Goal: Information Seeking & Learning: Get advice/opinions

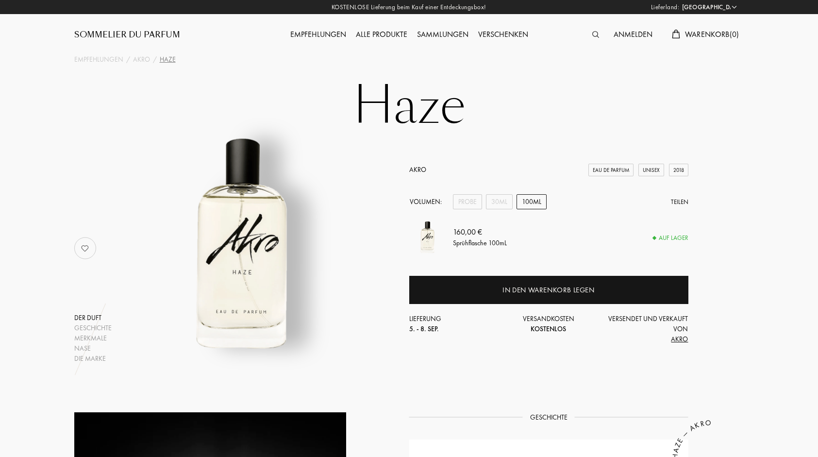
select select "DE"
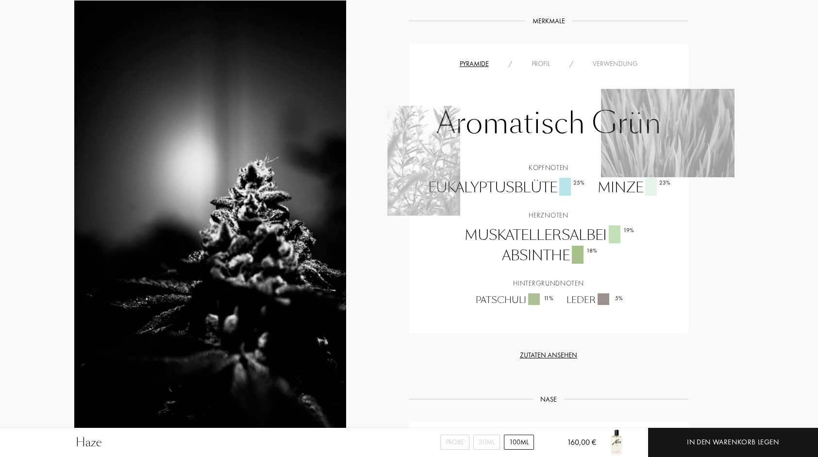
scroll to position [628, 0]
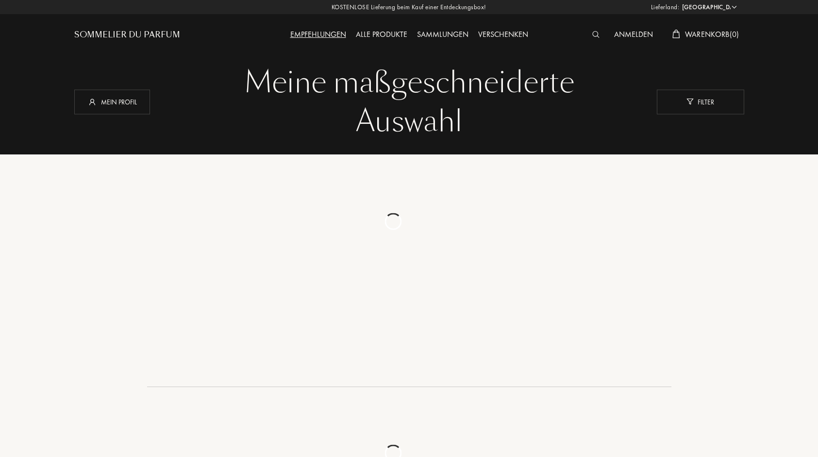
select select "DE"
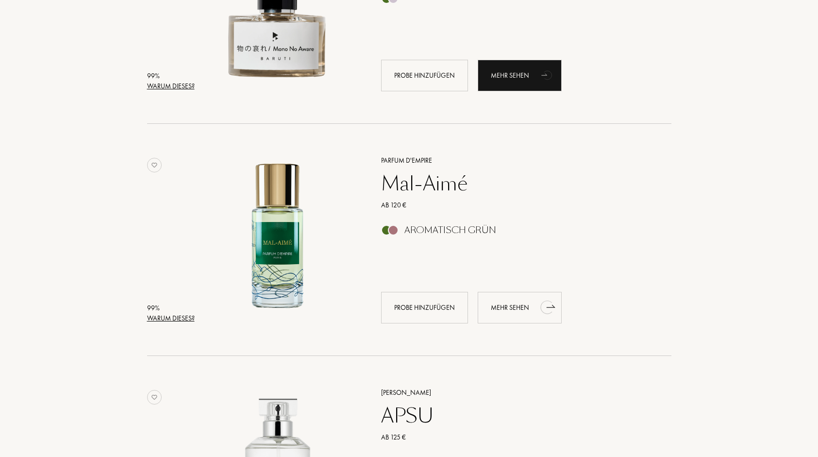
click at [500, 309] on div "Mehr sehen" at bounding box center [519, 308] width 84 height 32
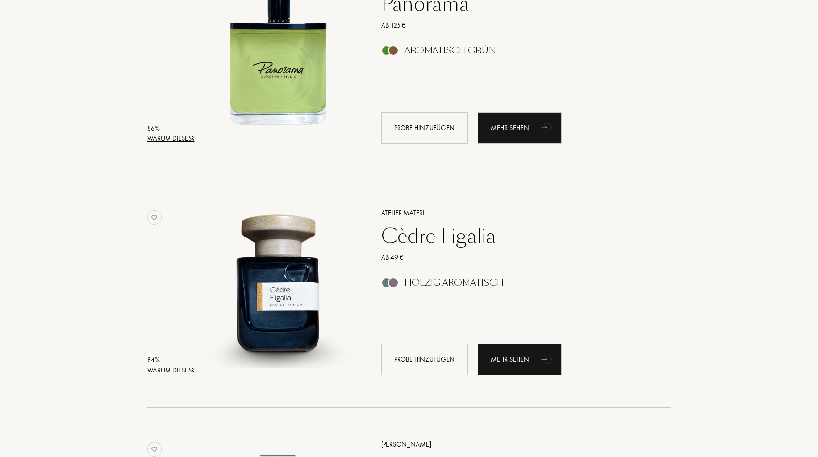
scroll to position [1834, 0]
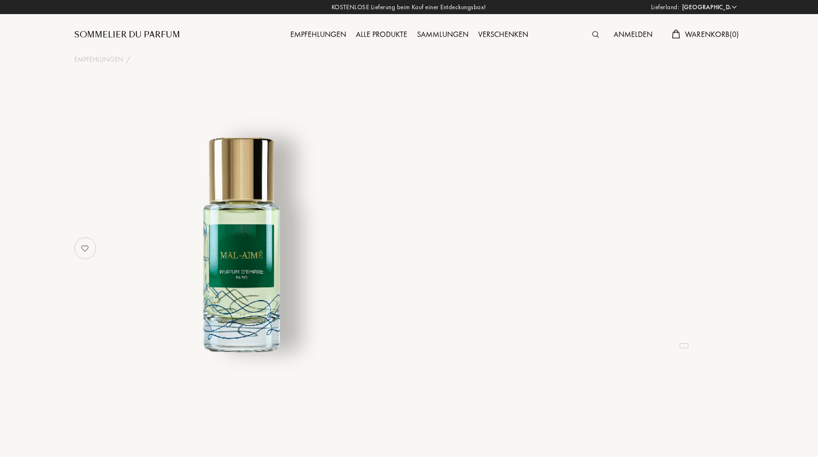
select select "DE"
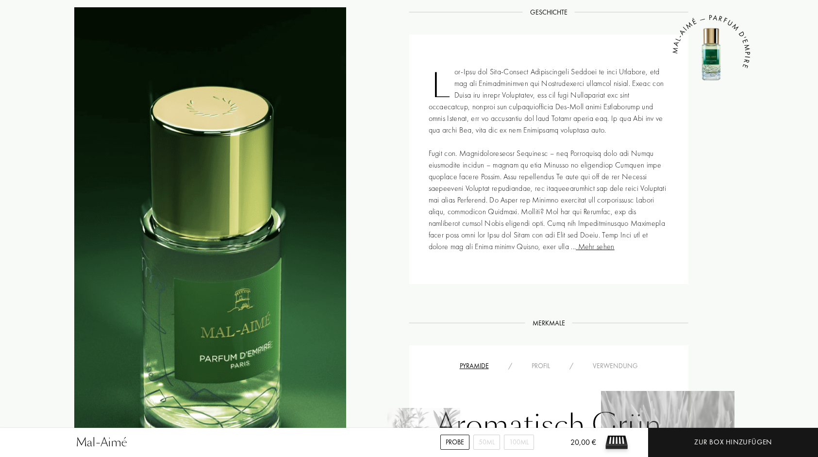
scroll to position [398, 0]
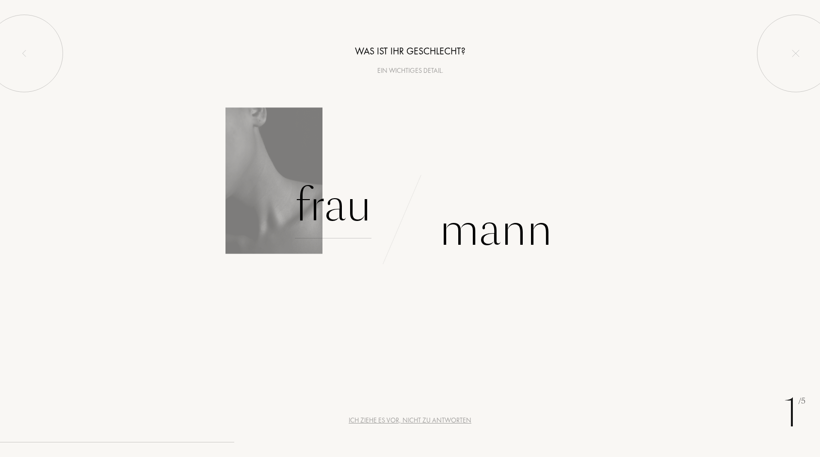
click at [355, 210] on div "Frau" at bounding box center [333, 206] width 77 height 66
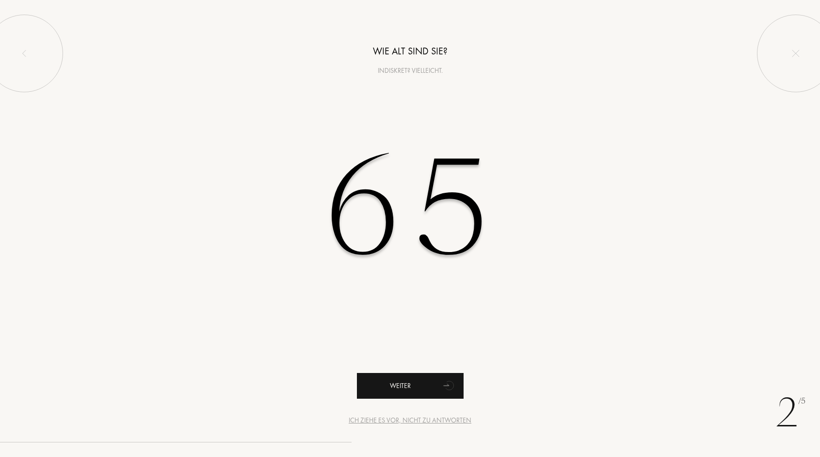
type input "65"
click at [414, 386] on div "Weiter" at bounding box center [410, 386] width 107 height 26
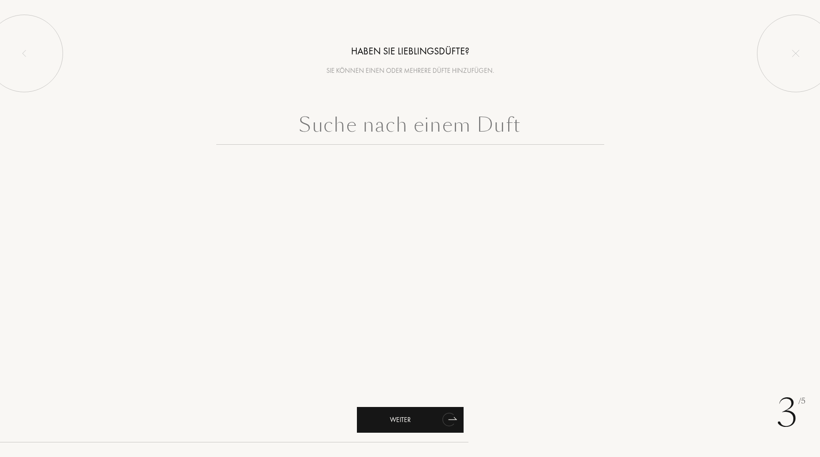
click at [409, 426] on div "Weiter" at bounding box center [410, 420] width 107 height 26
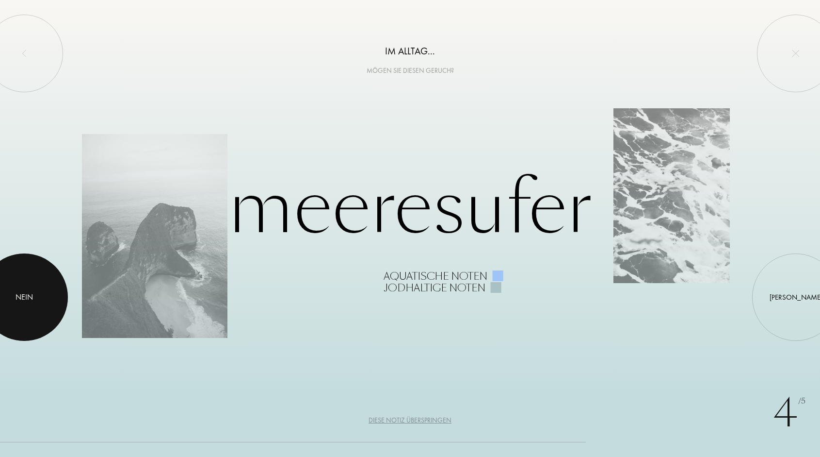
click at [33, 306] on div at bounding box center [24, 296] width 87 height 87
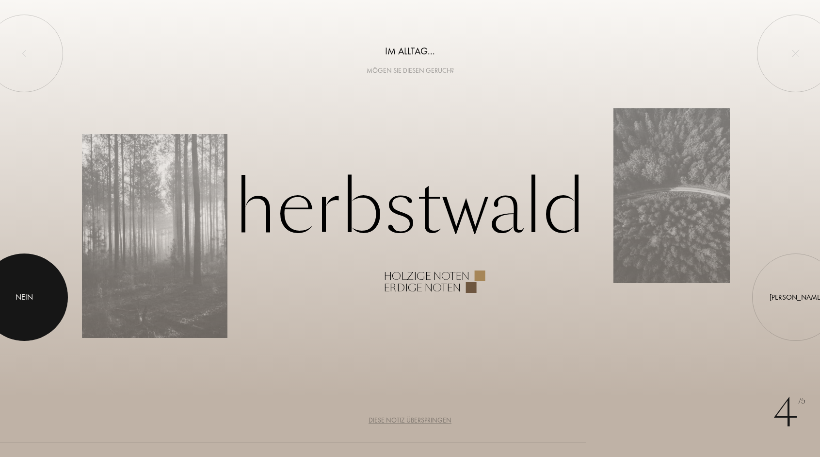
click at [33, 306] on div at bounding box center [24, 296] width 87 height 87
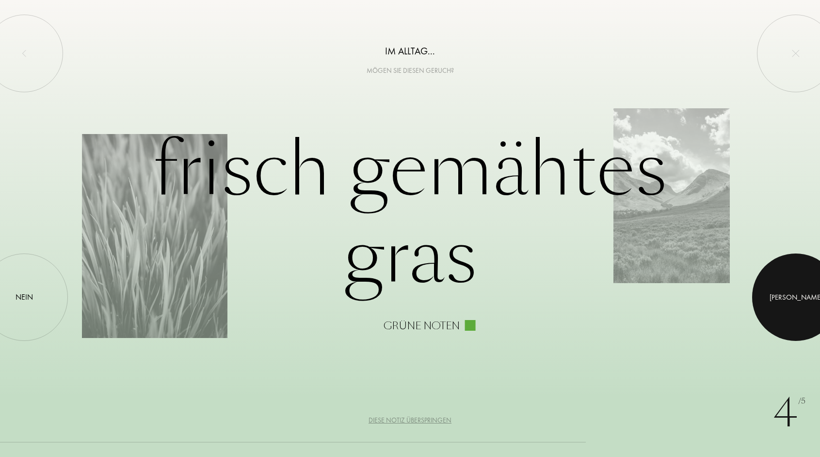
click at [794, 317] on div at bounding box center [796, 296] width 87 height 87
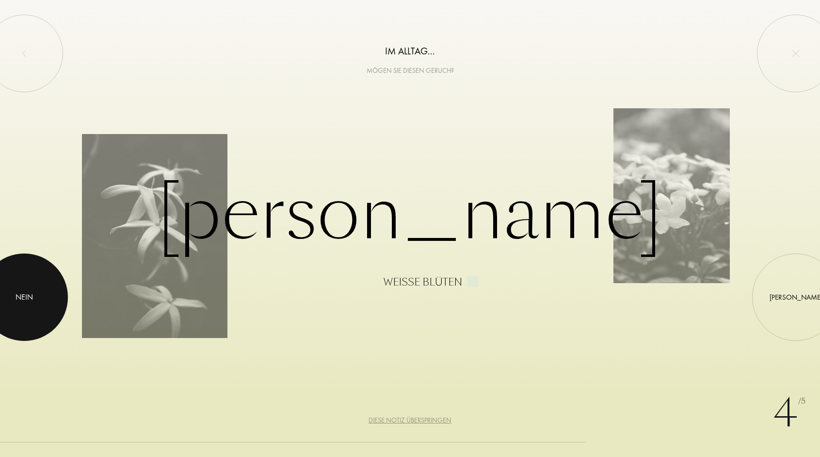
click at [36, 315] on div at bounding box center [24, 296] width 87 height 87
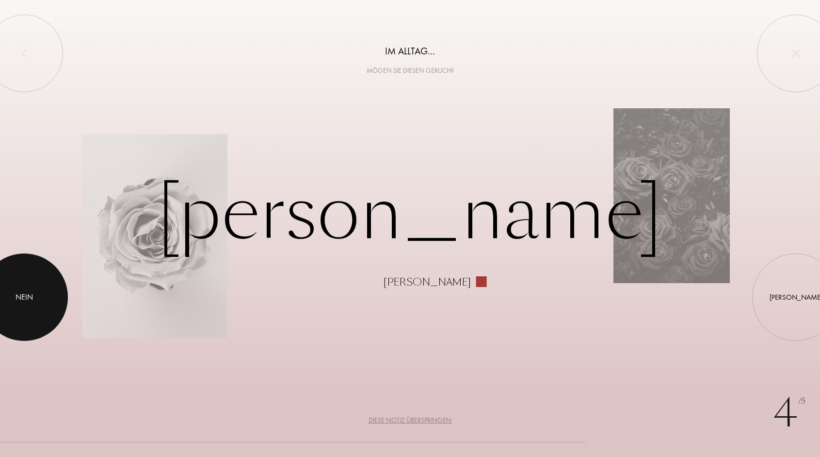
click at [36, 315] on div at bounding box center [24, 296] width 87 height 87
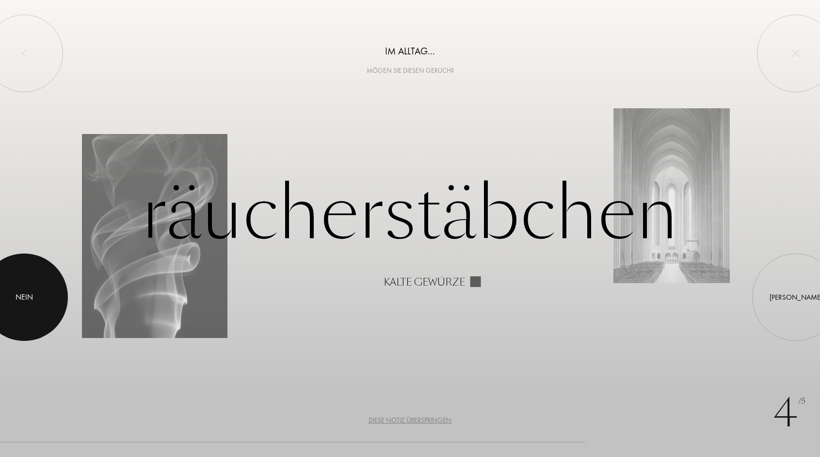
click at [36, 315] on div at bounding box center [24, 296] width 87 height 87
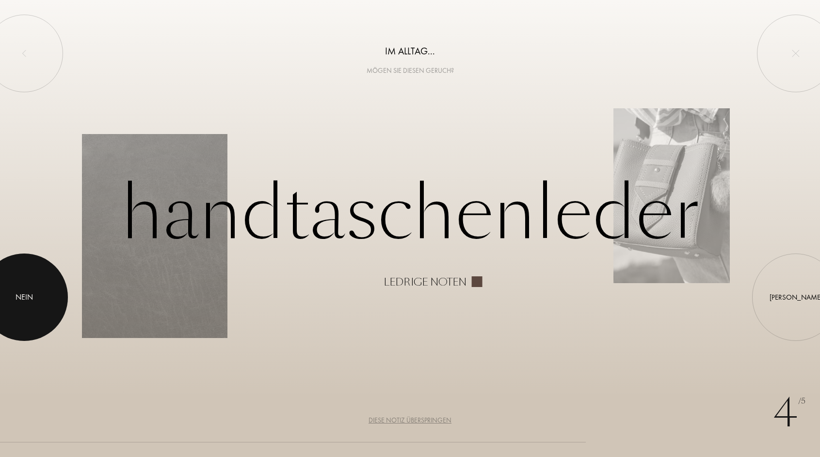
click at [36, 315] on div at bounding box center [24, 296] width 87 height 87
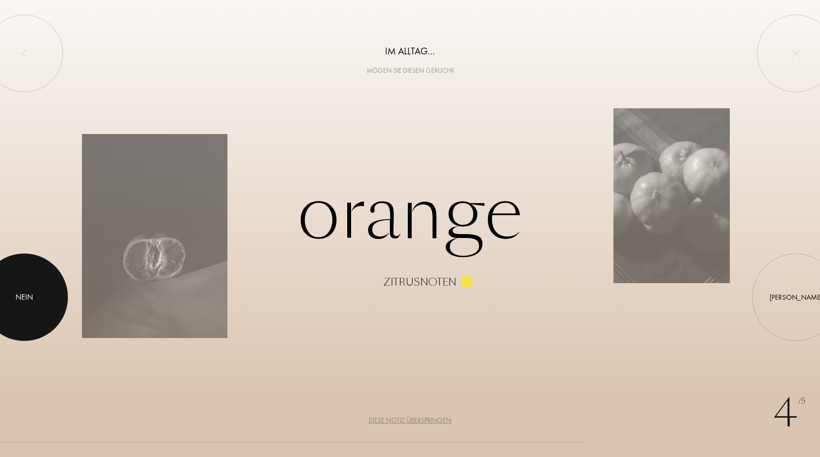
click at [36, 315] on div at bounding box center [24, 296] width 87 height 87
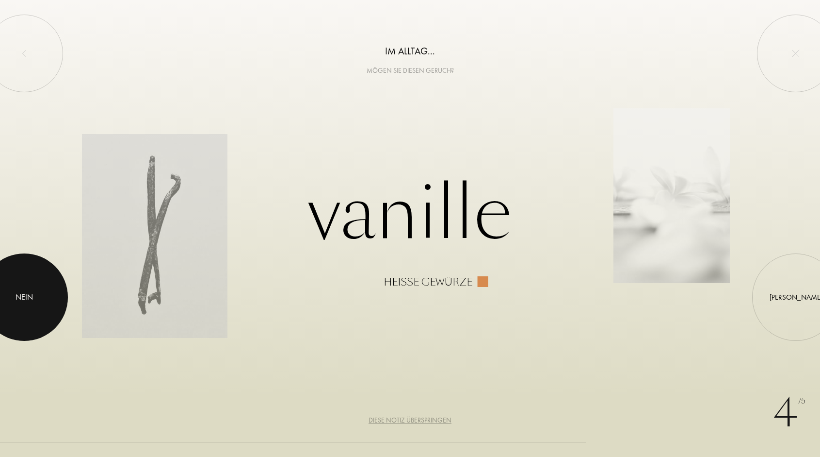
click at [36, 315] on div at bounding box center [24, 296] width 87 height 87
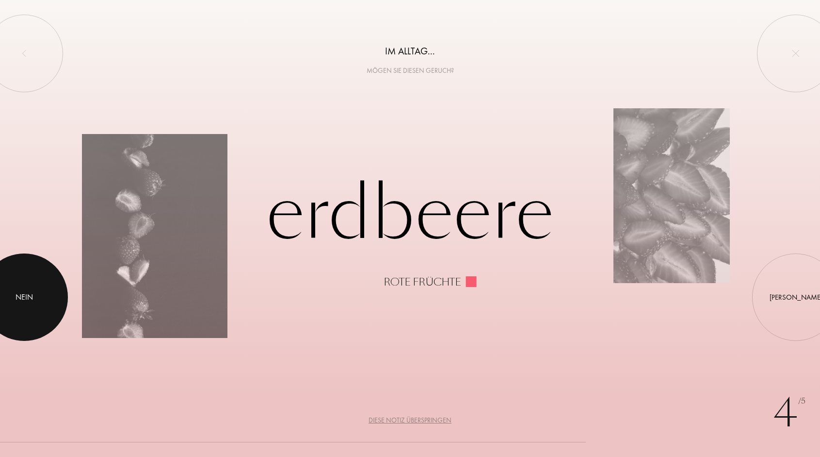
click at [36, 315] on div at bounding box center [24, 296] width 87 height 87
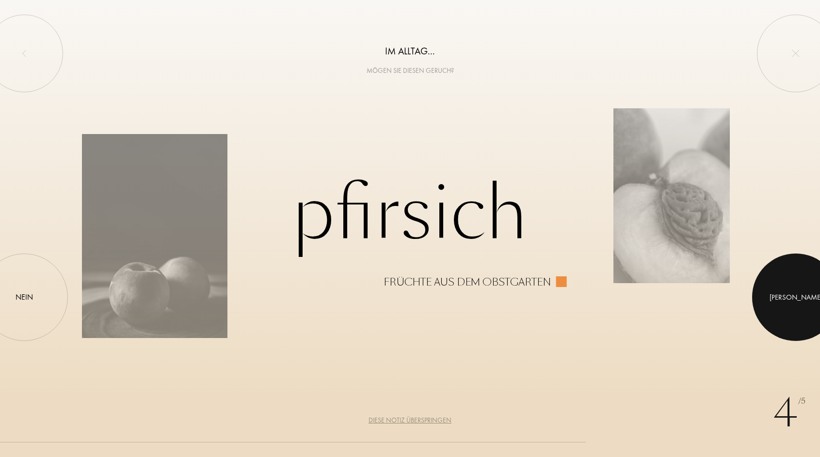
click at [799, 312] on div at bounding box center [796, 296] width 87 height 87
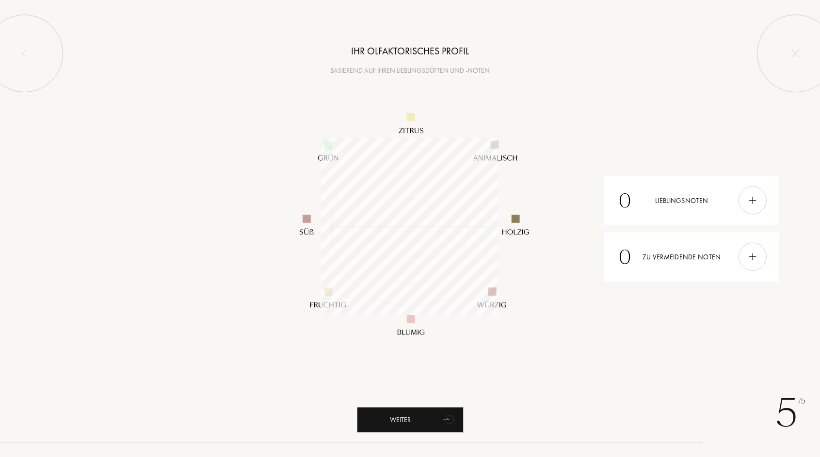
scroll to position [177, 177]
click at [751, 207] on div at bounding box center [753, 200] width 28 height 28
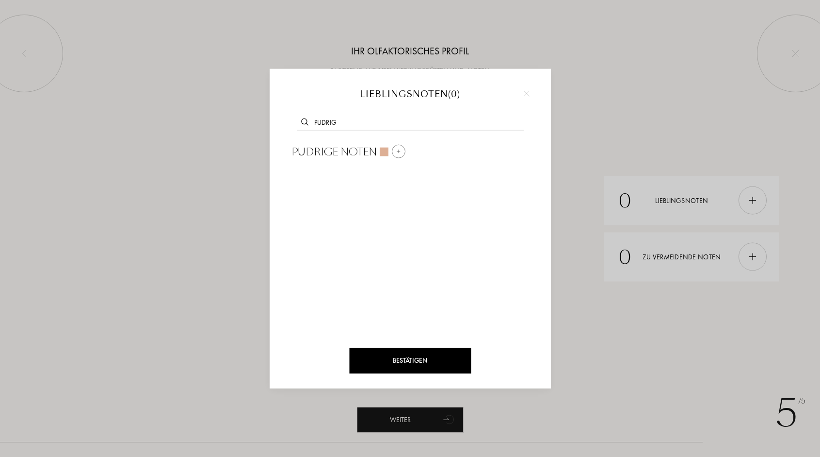
type input "pudrig"
click at [398, 153] on img at bounding box center [398, 150] width 5 height 5
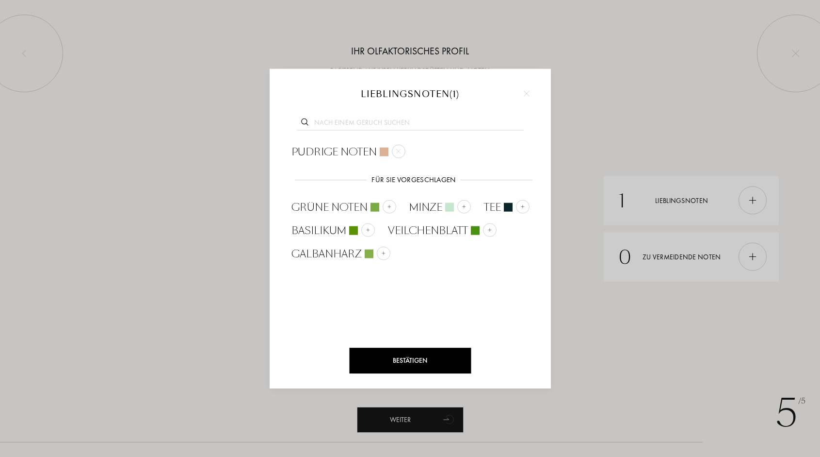
click at [751, 205] on div at bounding box center [410, 228] width 820 height 457
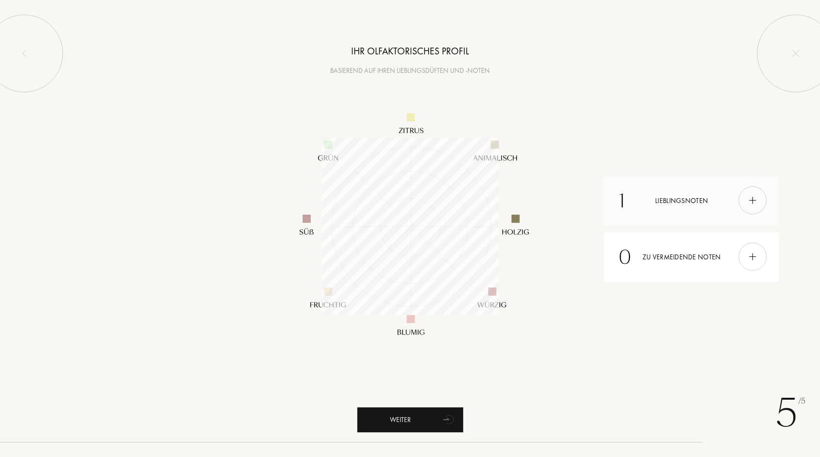
click at [754, 203] on img at bounding box center [753, 200] width 11 height 11
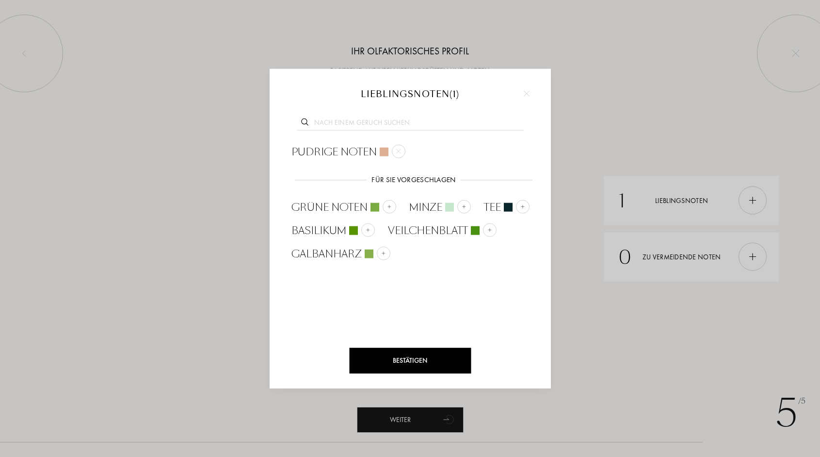
click at [325, 119] on input "text" at bounding box center [410, 123] width 227 height 13
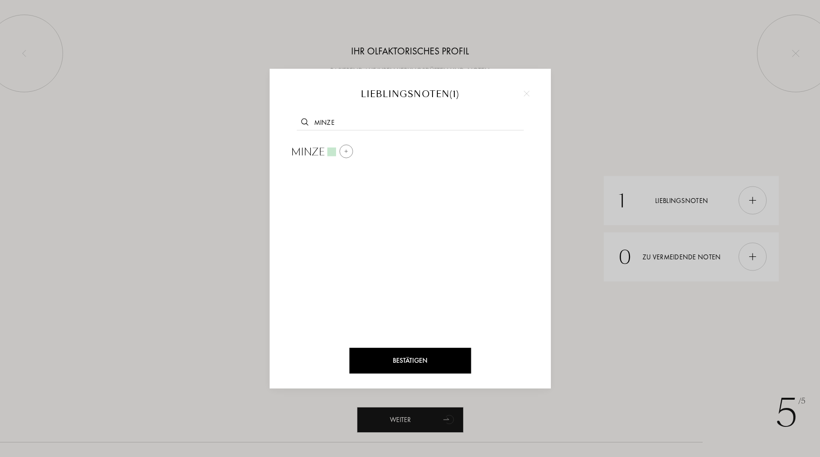
type input "minze"
click at [345, 152] on img at bounding box center [346, 150] width 5 height 5
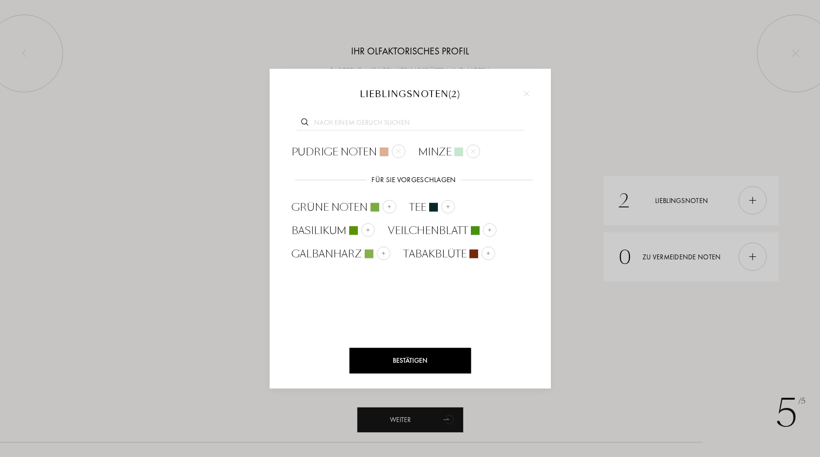
click at [385, 360] on div "Bestätigen" at bounding box center [410, 360] width 122 height 26
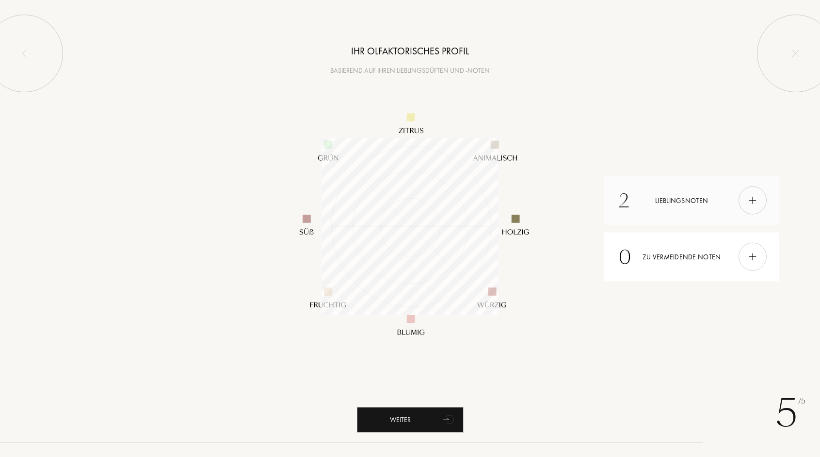
click at [756, 207] on div at bounding box center [753, 200] width 28 height 28
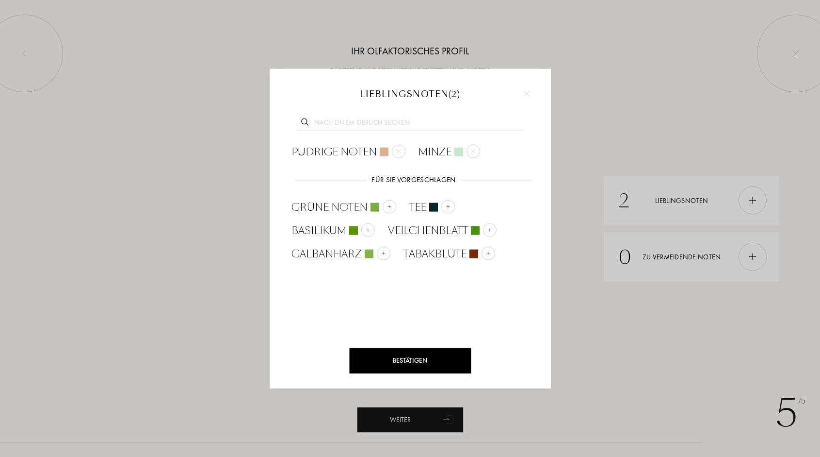
click at [325, 120] on input "text" at bounding box center [410, 123] width 227 height 13
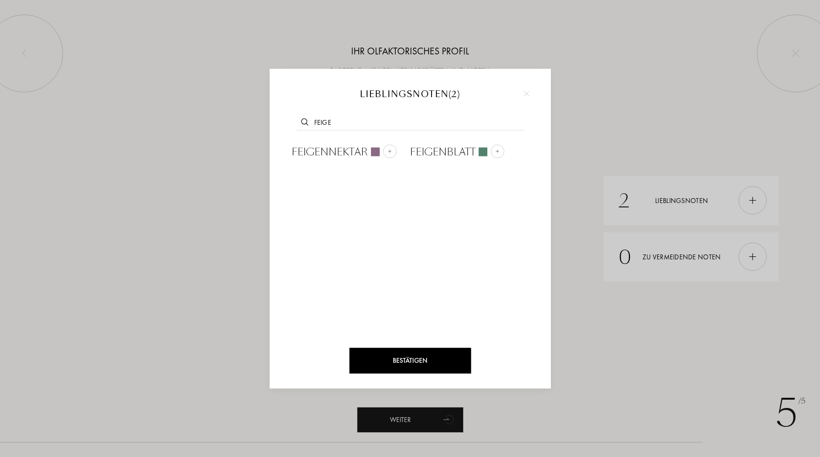
type input "feige"
click at [399, 359] on div "Bestätigen" at bounding box center [410, 360] width 122 height 26
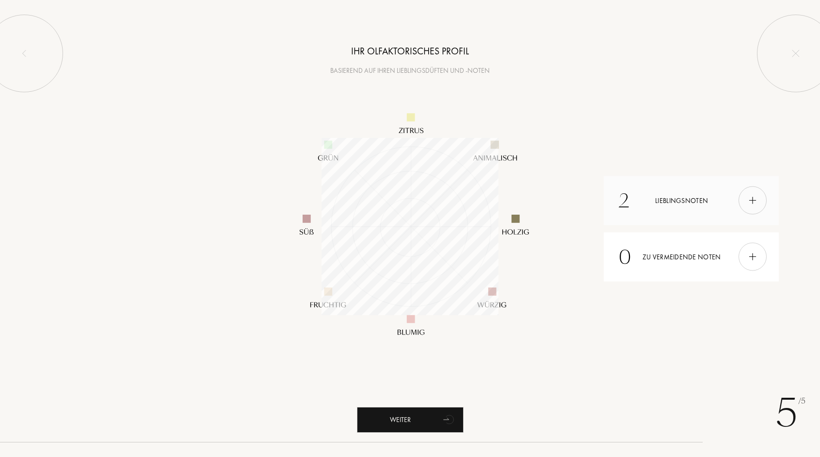
click at [745, 203] on div at bounding box center [753, 200] width 28 height 28
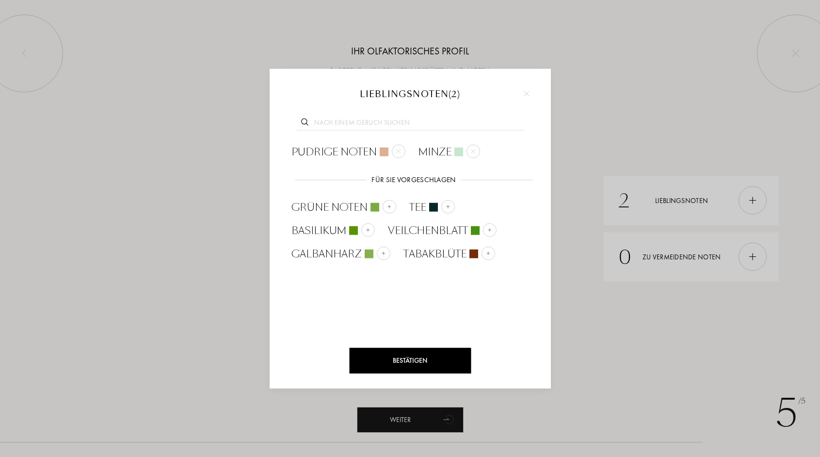
click at [394, 360] on div "Bestätigen" at bounding box center [410, 360] width 122 height 26
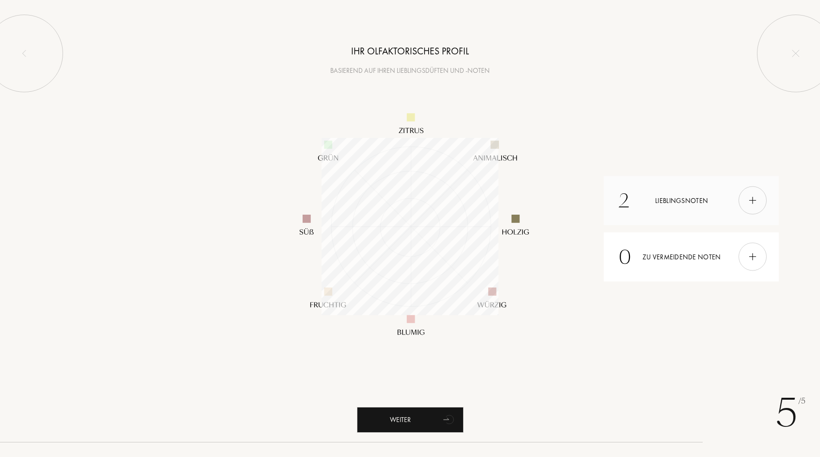
click at [751, 203] on img at bounding box center [753, 200] width 11 height 11
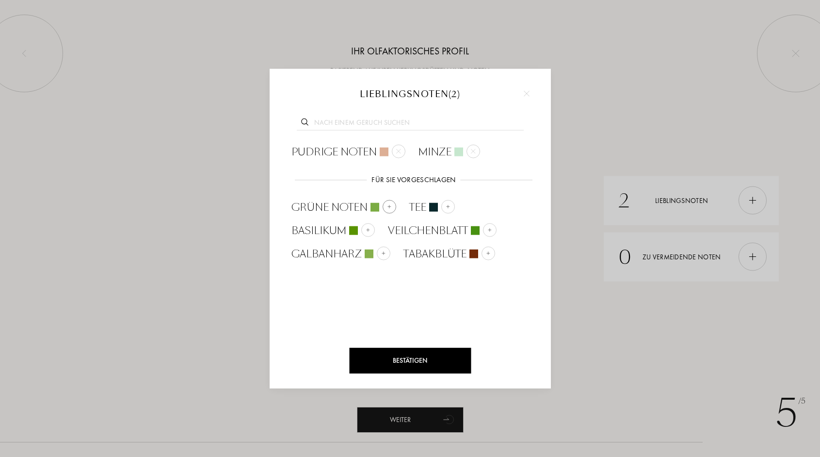
click at [393, 204] on div at bounding box center [390, 206] width 14 height 14
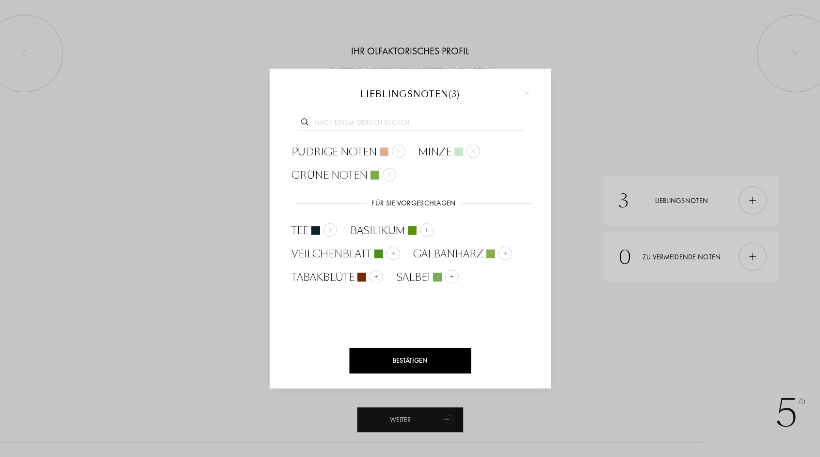
click at [331, 122] on input "text" at bounding box center [410, 123] width 227 height 13
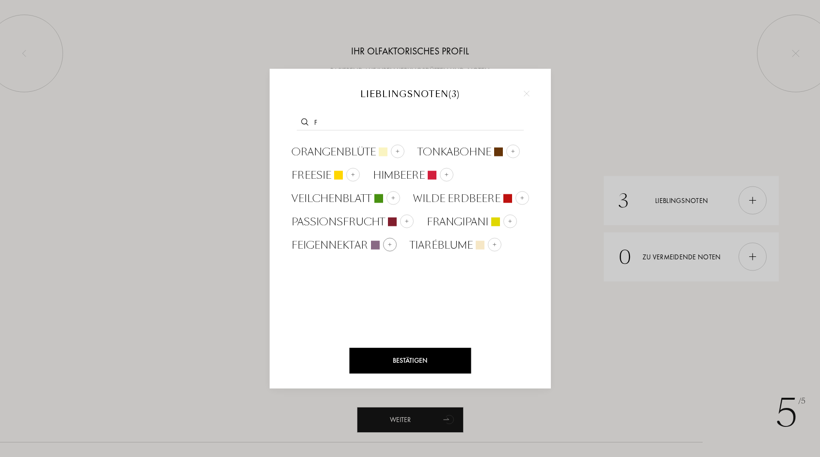
type input "f"
click at [390, 243] on img at bounding box center [389, 244] width 5 height 5
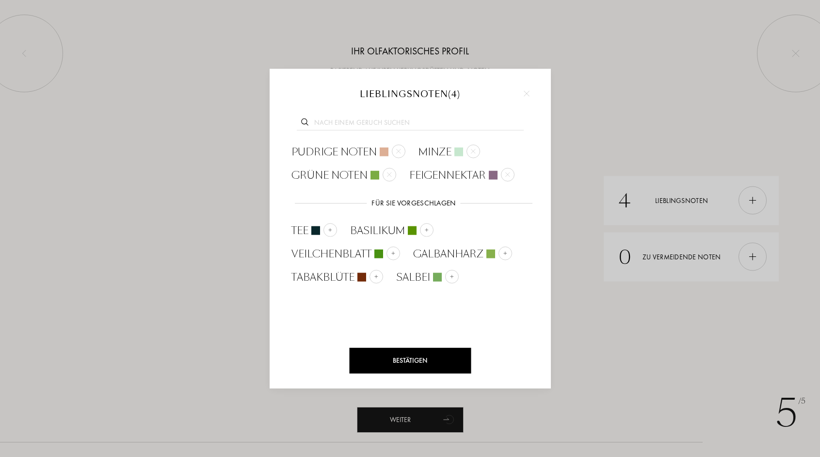
click at [392, 364] on div "Bestätigen" at bounding box center [410, 360] width 122 height 26
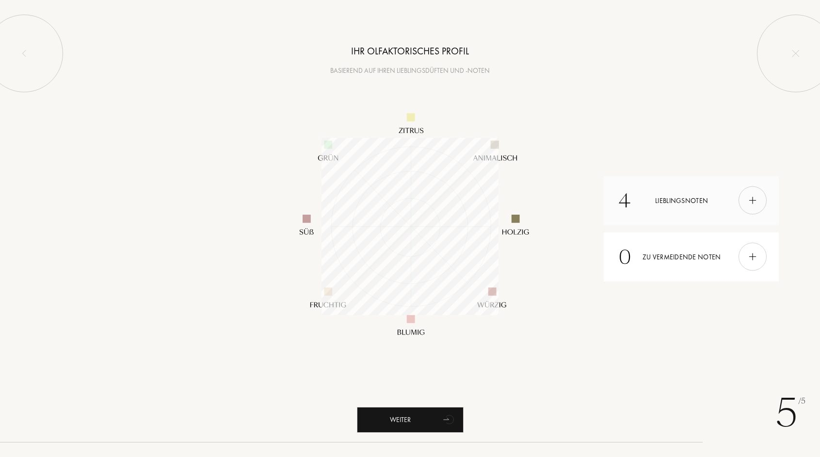
click at [748, 207] on div at bounding box center [753, 200] width 28 height 28
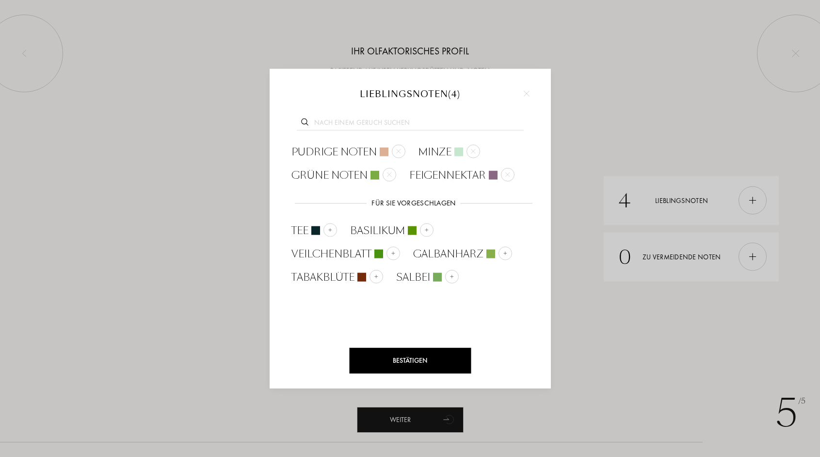
click at [322, 120] on input "text" at bounding box center [410, 123] width 227 height 13
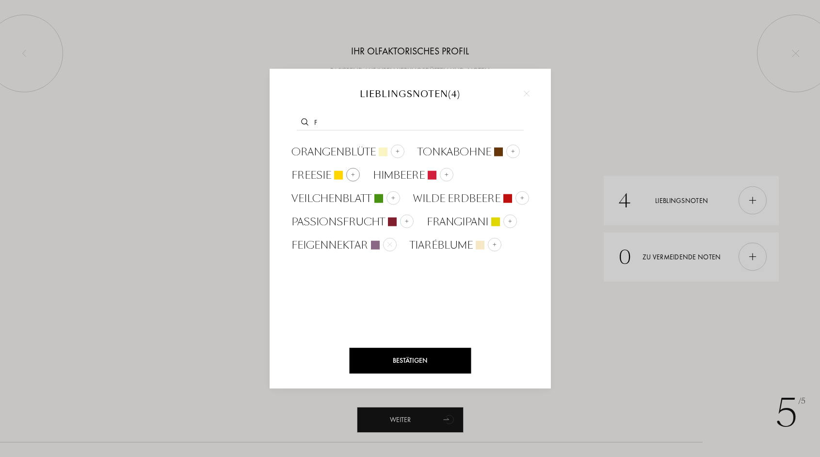
type input "f"
click at [349, 175] on div at bounding box center [353, 175] width 14 height 14
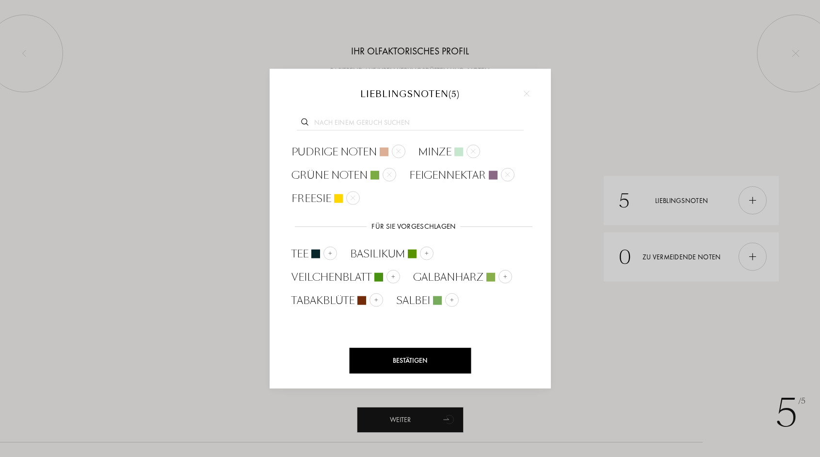
click at [389, 364] on div "Bestätigen" at bounding box center [410, 360] width 122 height 26
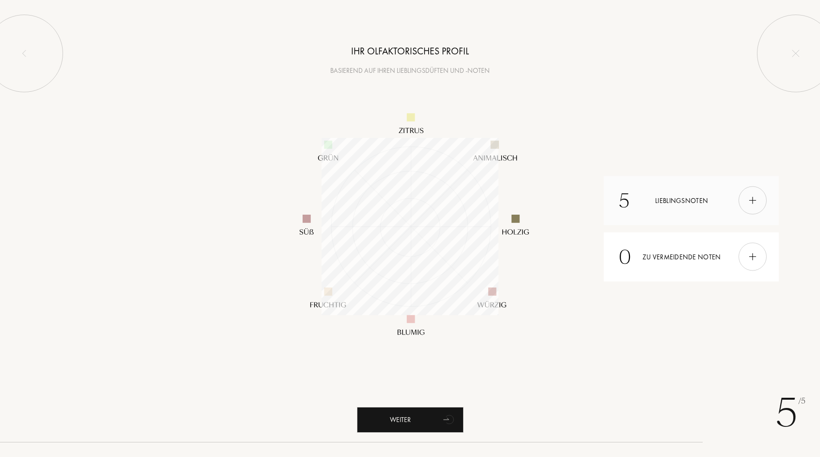
click at [755, 204] on img at bounding box center [753, 200] width 11 height 11
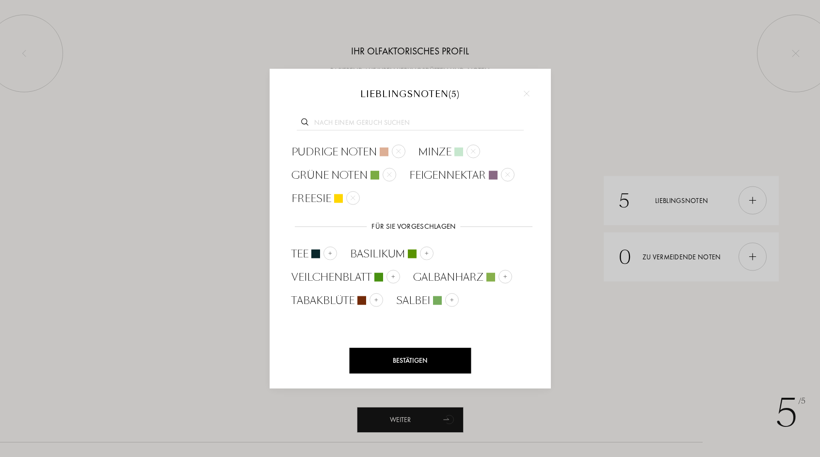
click at [409, 365] on div "Bestätigen" at bounding box center [410, 360] width 122 height 26
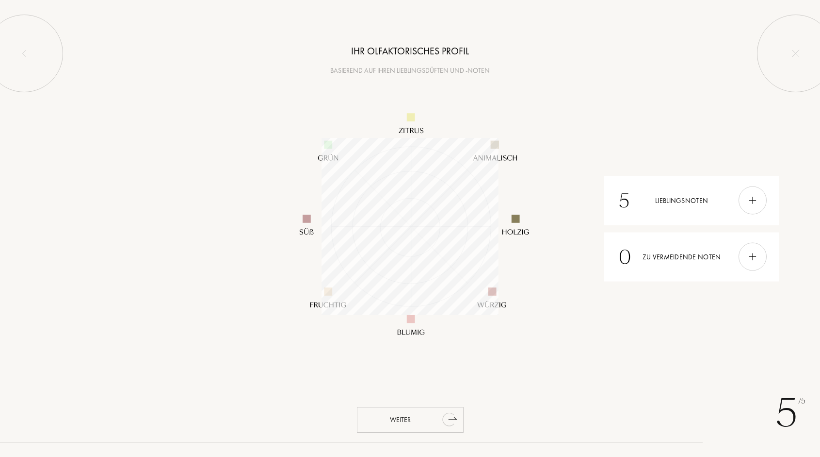
click at [394, 422] on div "Weiter" at bounding box center [410, 420] width 107 height 26
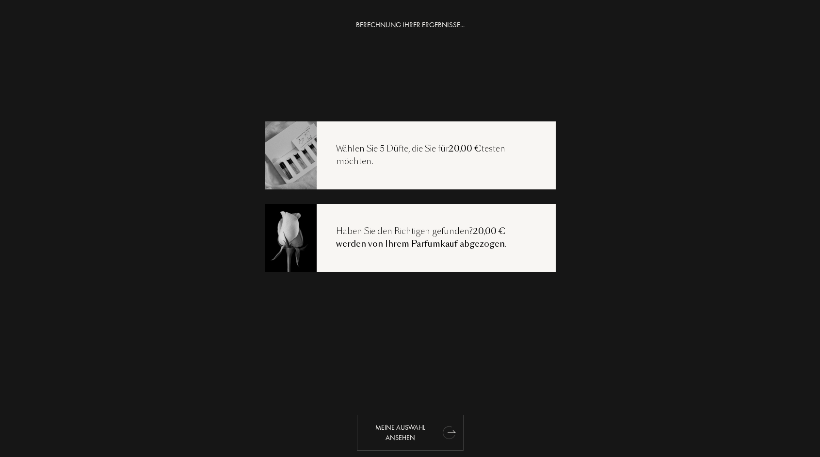
click at [397, 437] on div "Meine Auswahl ansehen" at bounding box center [410, 432] width 107 height 36
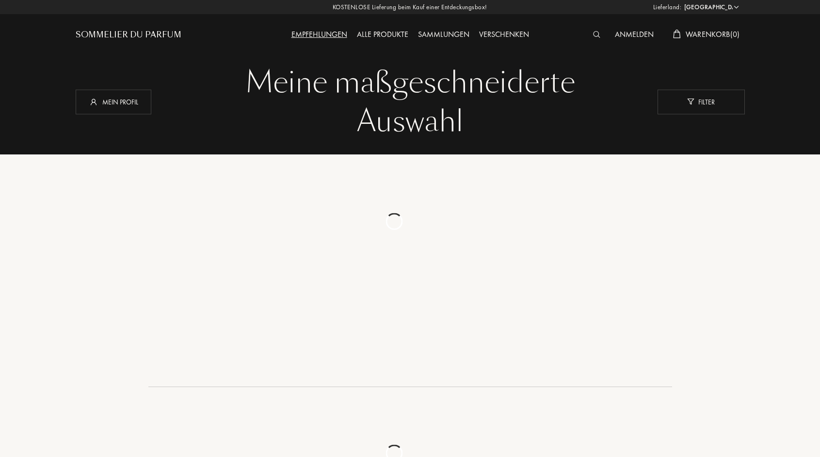
select select "DE"
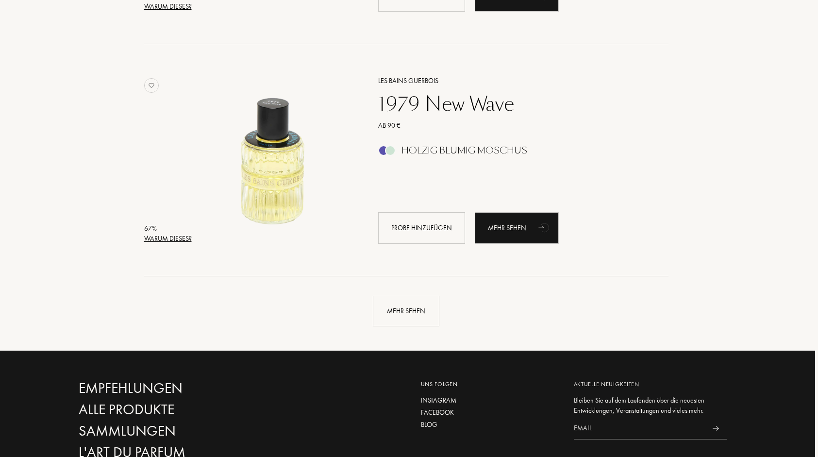
scroll to position [2194, 3]
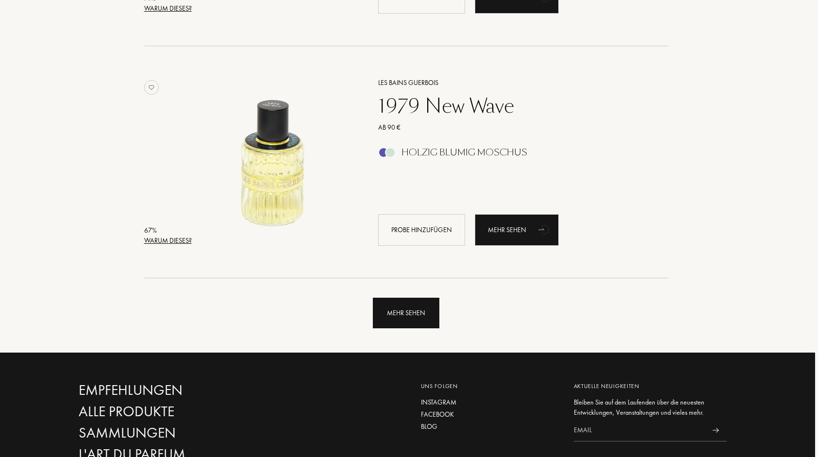
click at [401, 323] on div "Mehr sehen" at bounding box center [406, 312] width 66 height 31
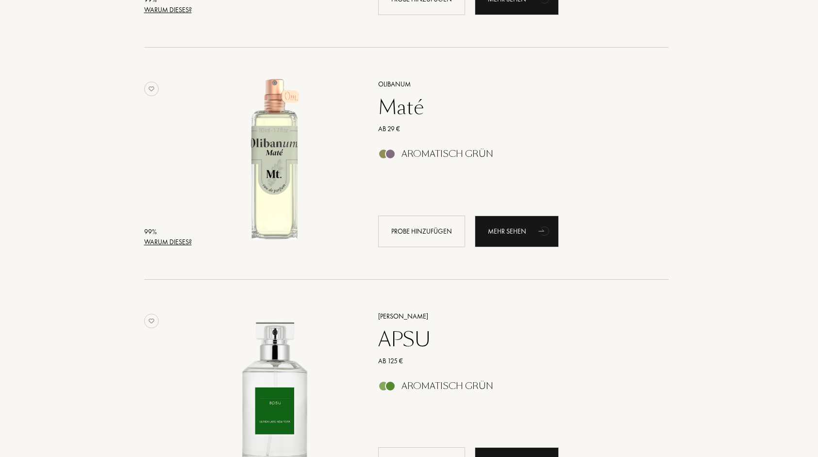
scroll to position [288, 3]
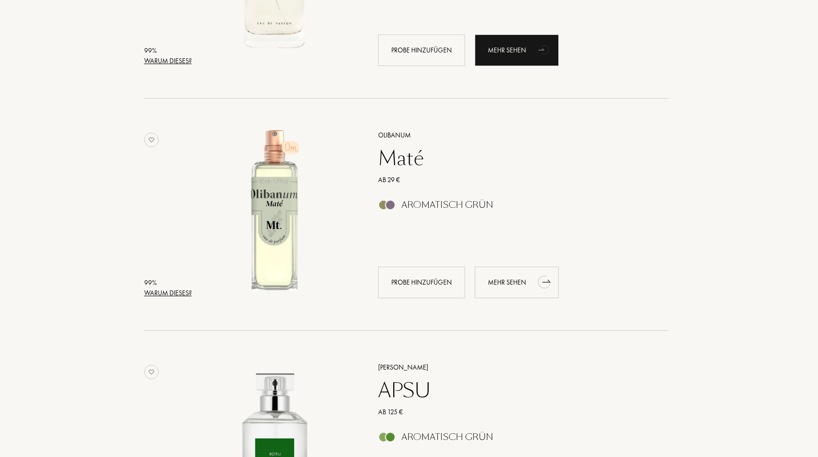
click at [514, 279] on div "Mehr sehen" at bounding box center [517, 282] width 84 height 32
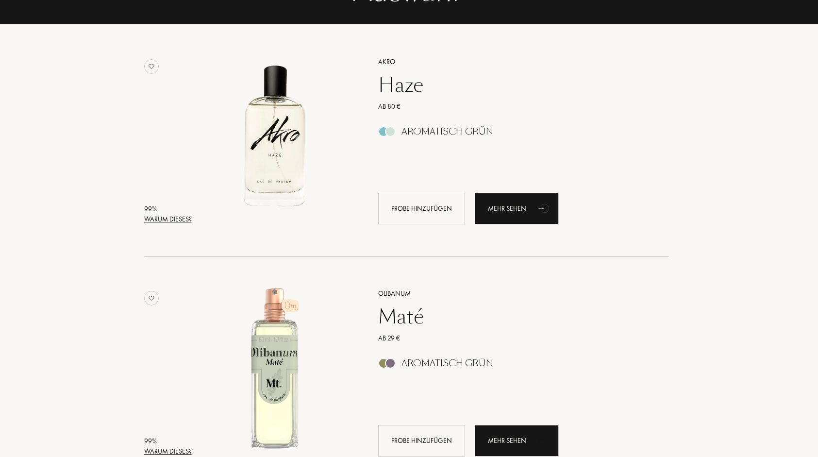
scroll to position [131, 3]
click at [493, 211] on div "Mehr sehen" at bounding box center [517, 208] width 84 height 32
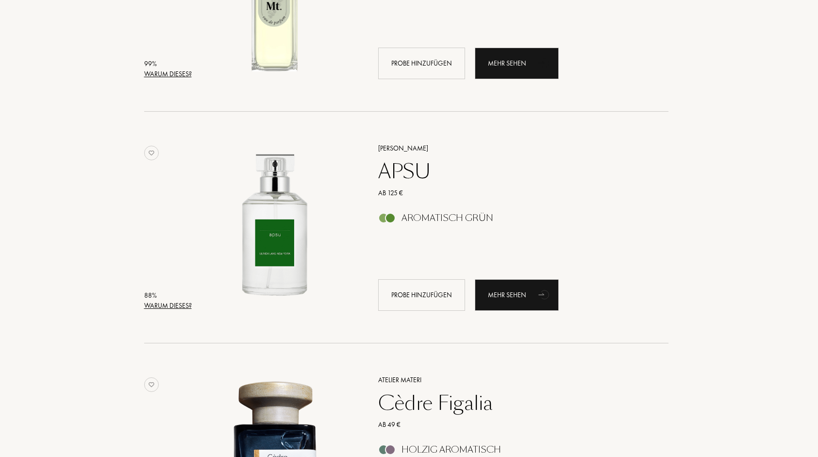
scroll to position [525, 3]
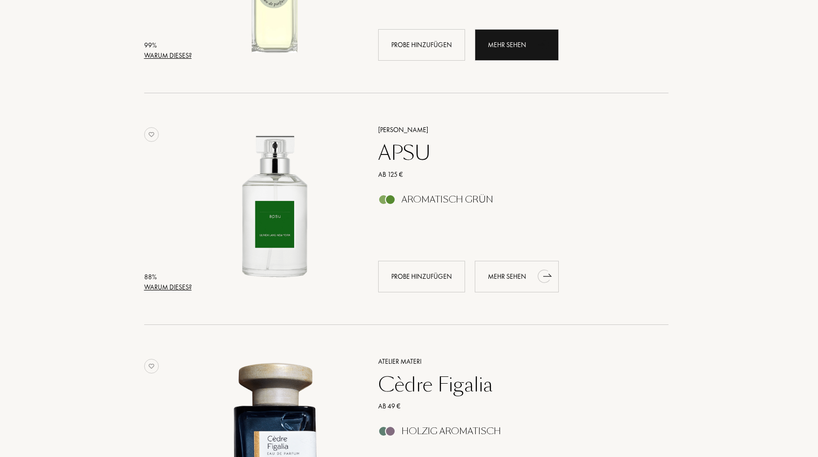
click at [506, 285] on div "Mehr sehen" at bounding box center [517, 277] width 84 height 32
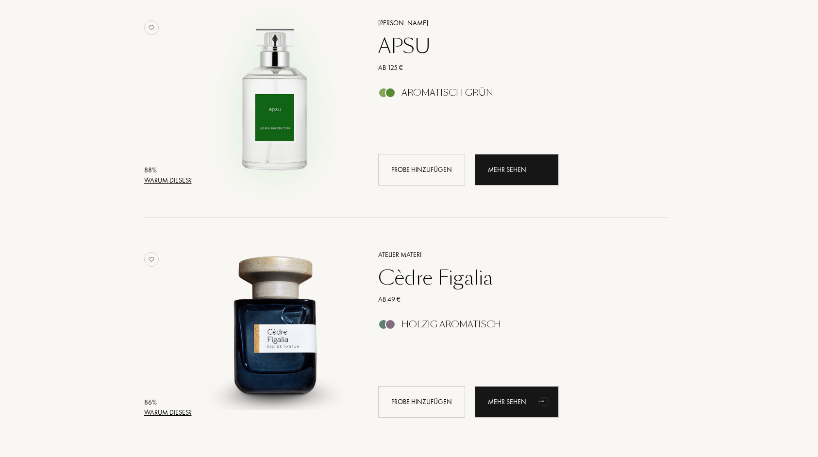
scroll to position [634, 3]
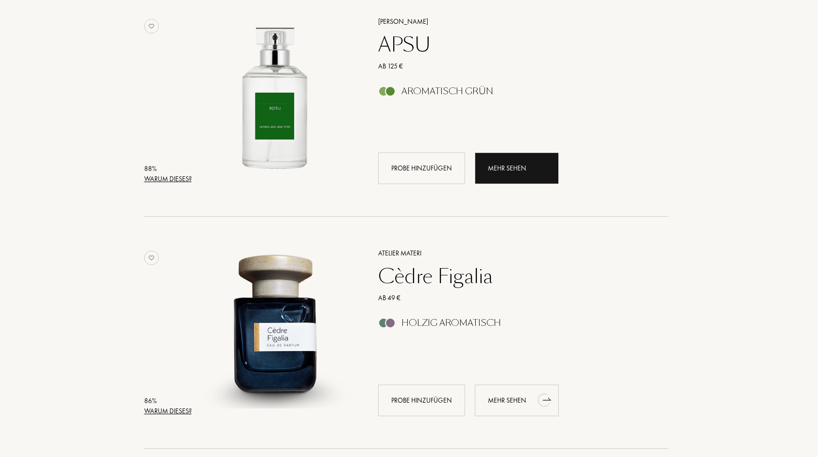
click at [503, 402] on div "Mehr sehen" at bounding box center [517, 400] width 84 height 32
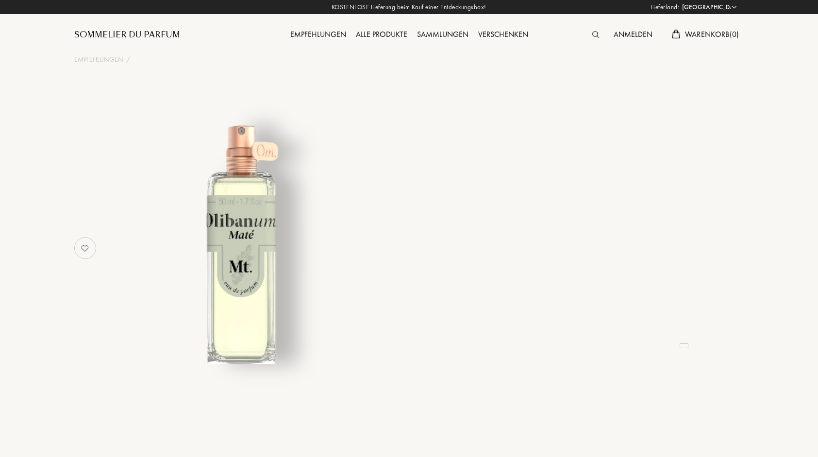
select select "DE"
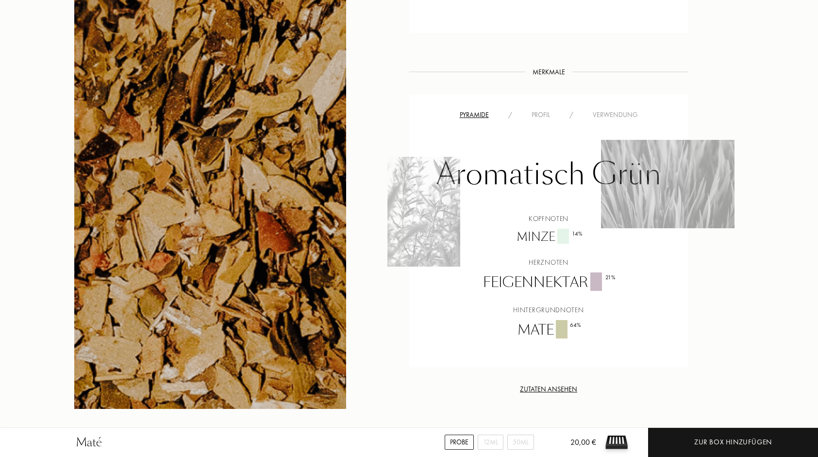
scroll to position [646, 0]
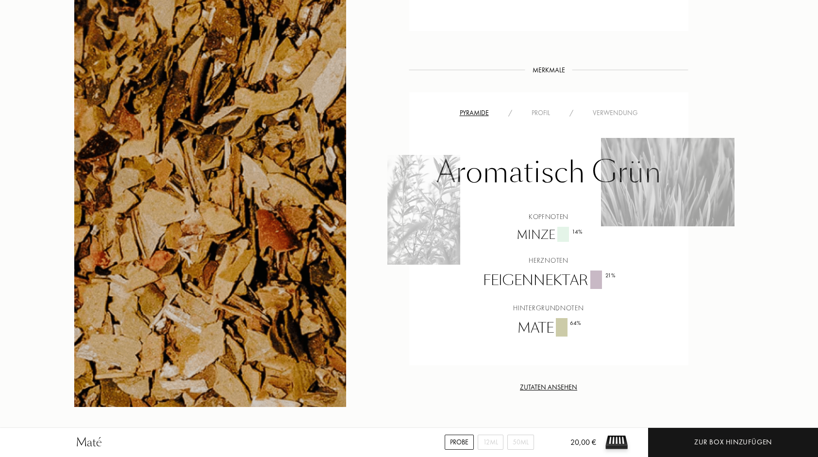
click at [541, 108] on div "Profil" at bounding box center [541, 113] width 38 height 10
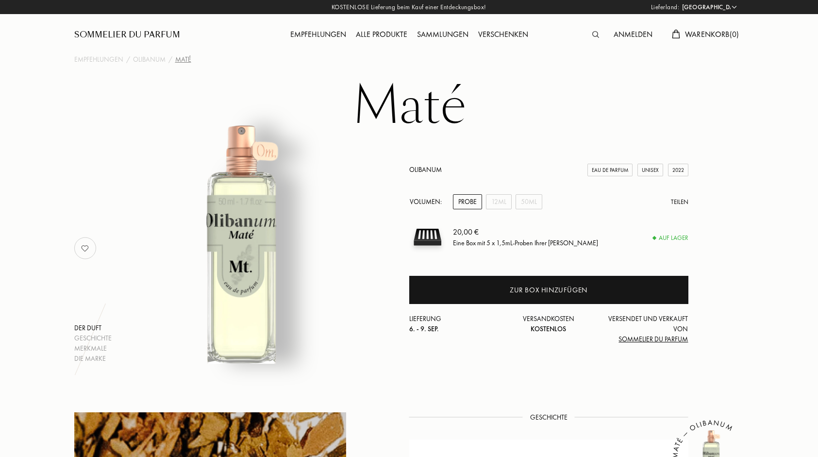
scroll to position [0, 0]
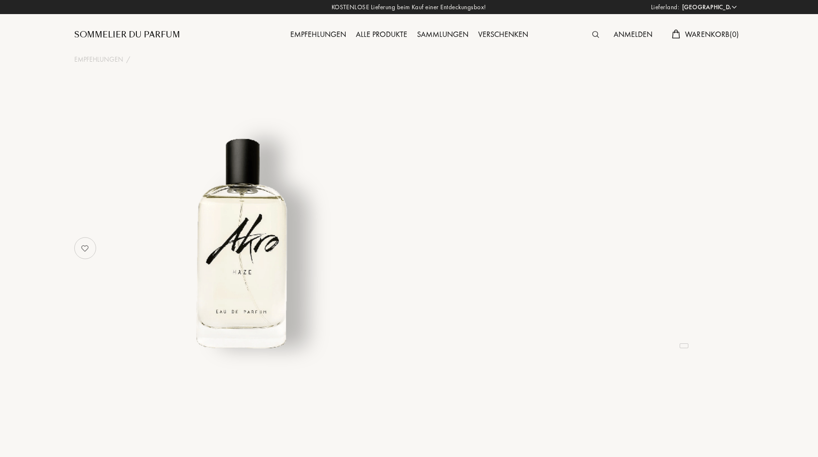
select select "DE"
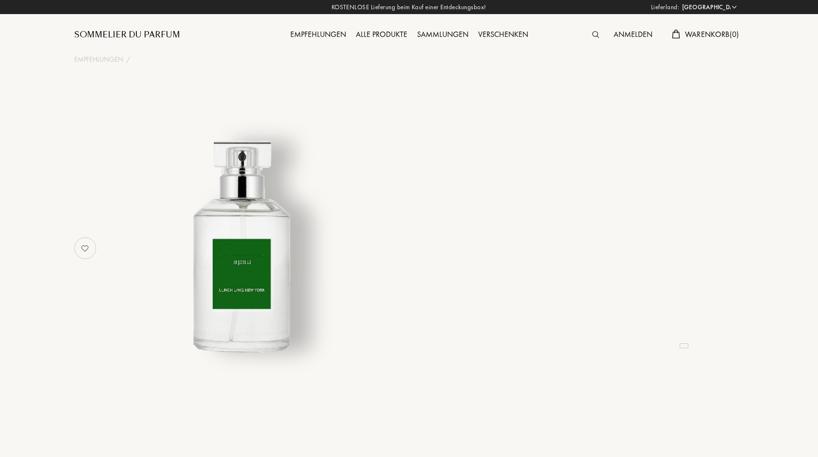
select select "DE"
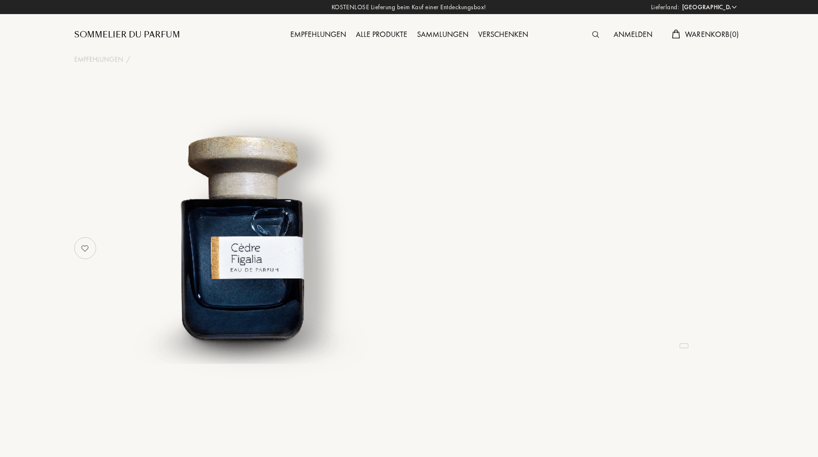
select select "DE"
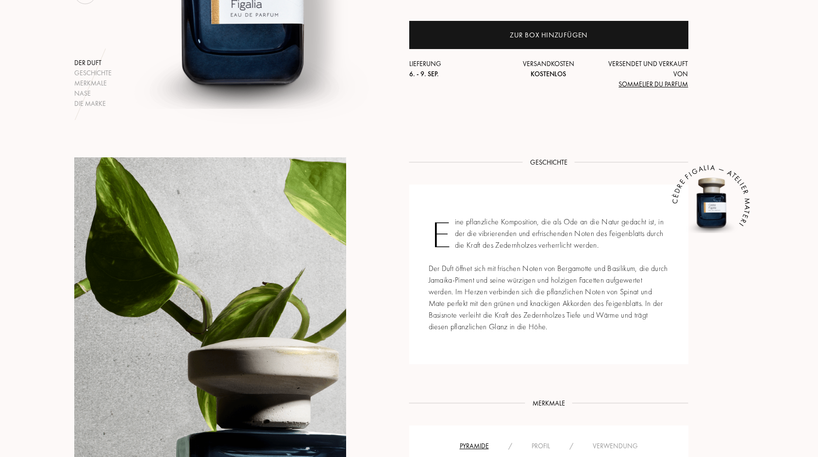
scroll to position [255, 0]
